Goal: Task Accomplishment & Management: Manage account settings

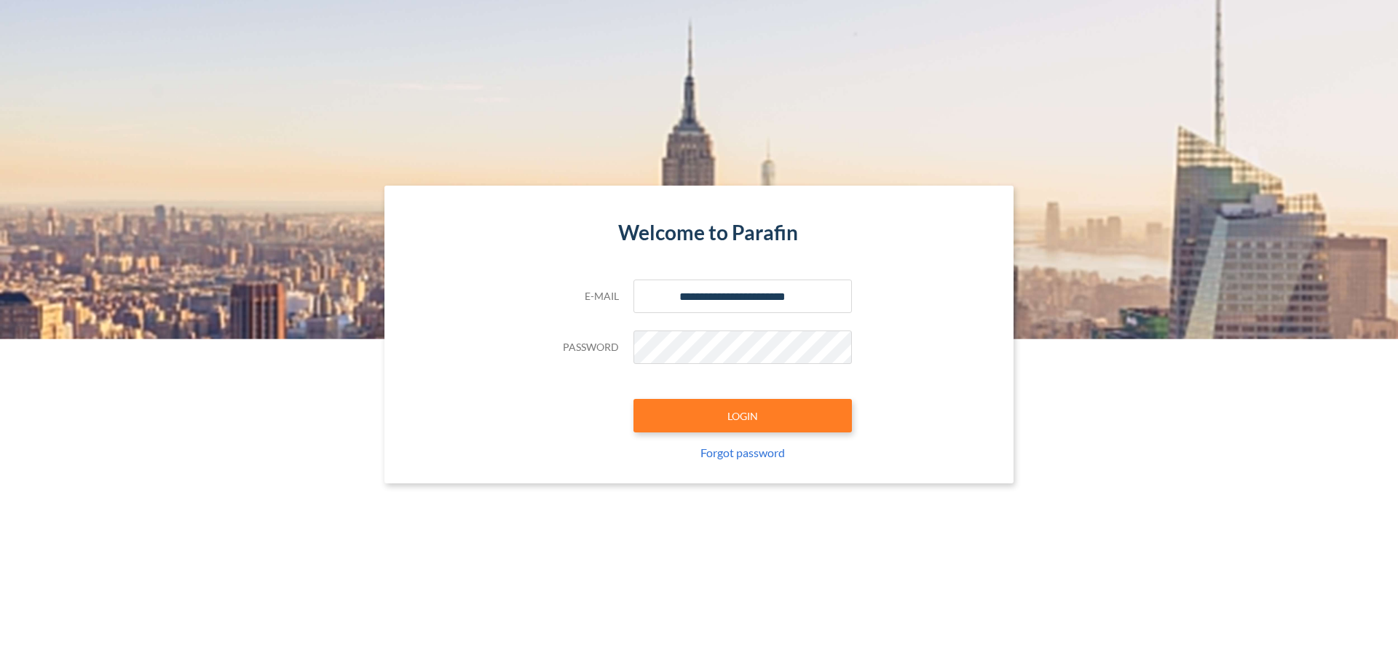
type input "**********"
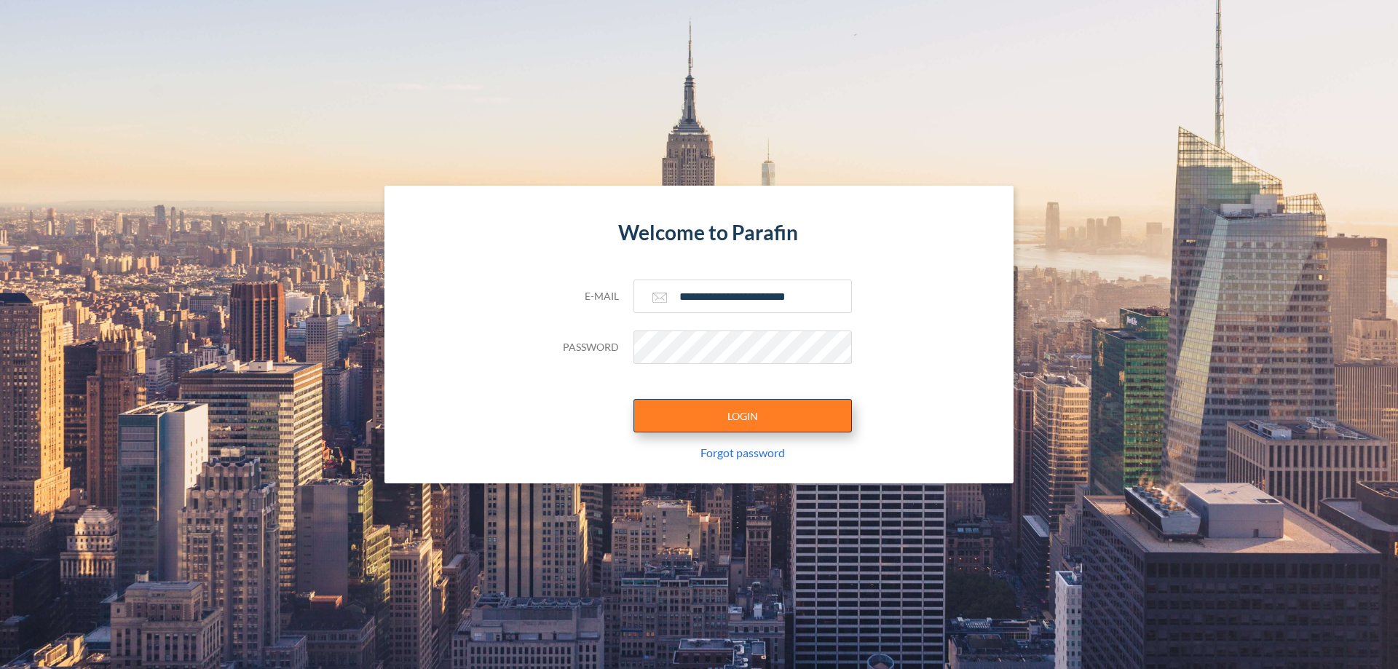
click at [743, 416] on button "LOGIN" at bounding box center [742, 415] width 218 height 33
